Goal: Task Accomplishment & Management: Manage account settings

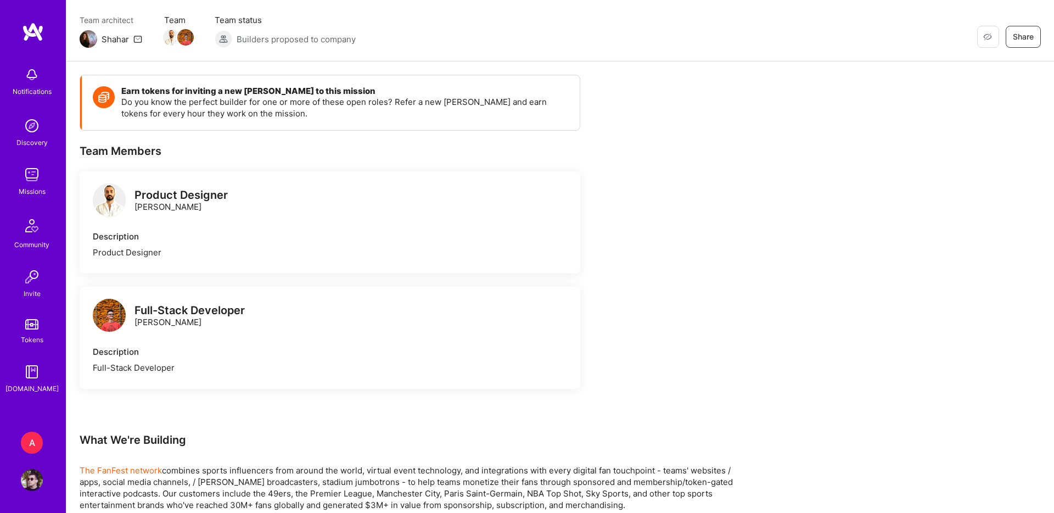
scroll to position [189, 0]
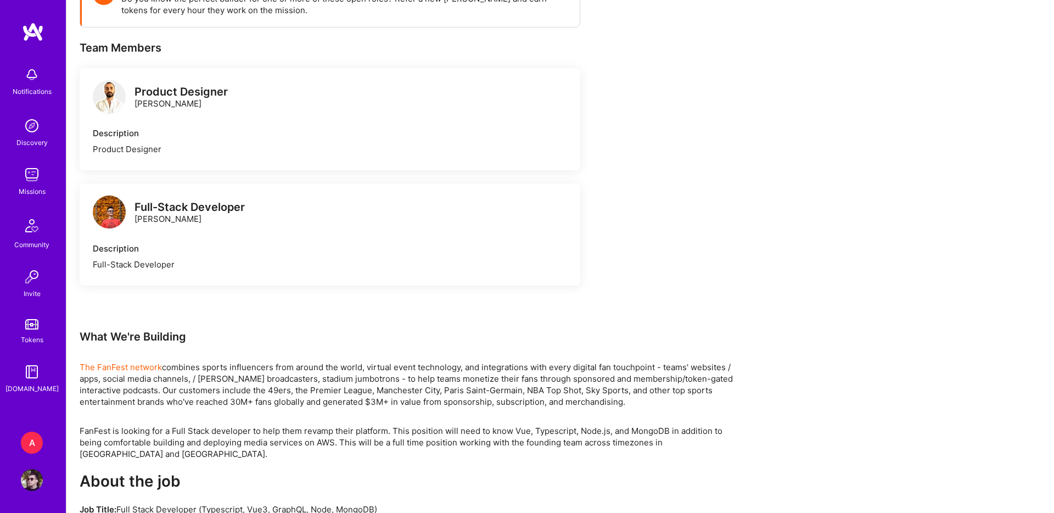
click at [19, 482] on link "Profile" at bounding box center [31, 480] width 27 height 22
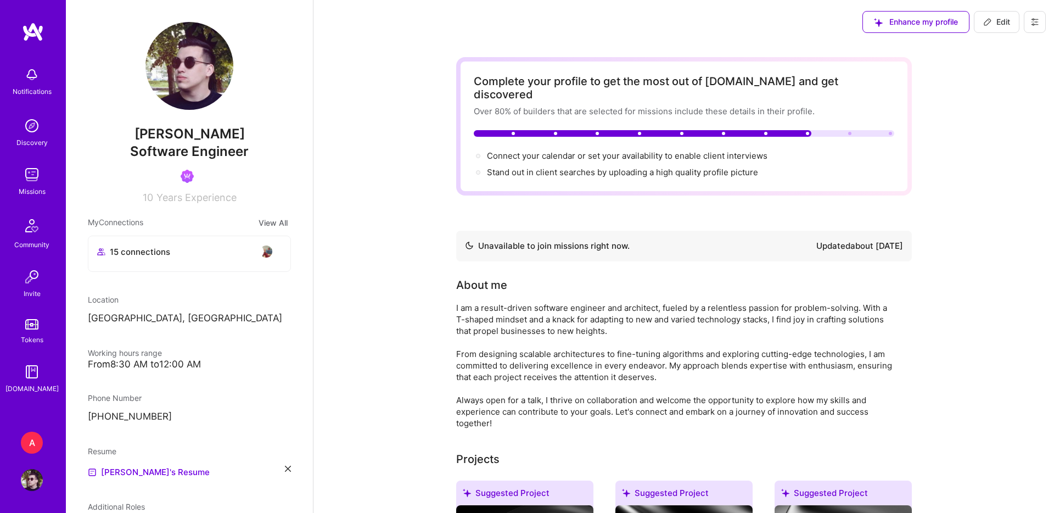
click at [1040, 19] on button at bounding box center [1034, 22] width 22 height 22
click at [979, 108] on button "Log Out" at bounding box center [1004, 103] width 82 height 28
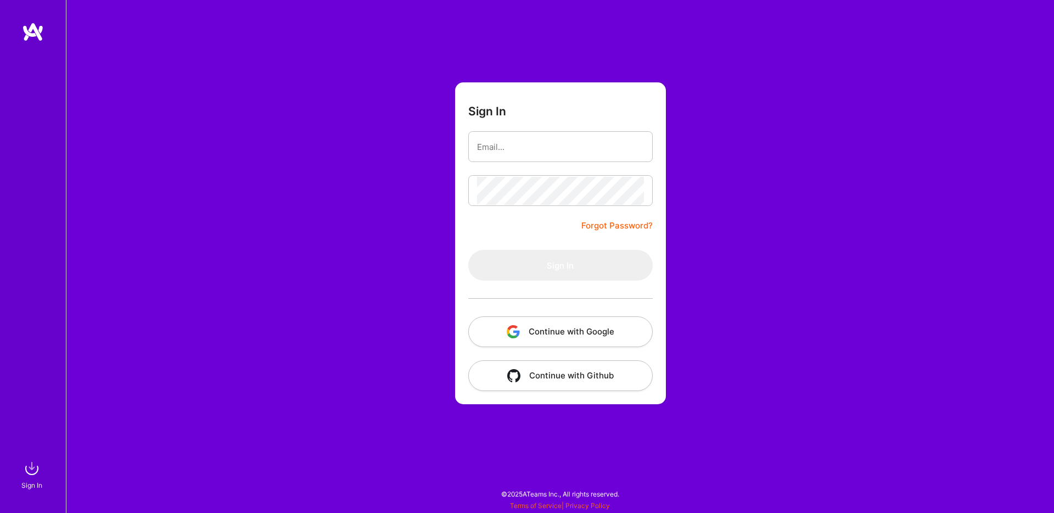
click at [530, 329] on button "Continue with Google" at bounding box center [560, 331] width 184 height 31
